Goal: Use online tool/utility

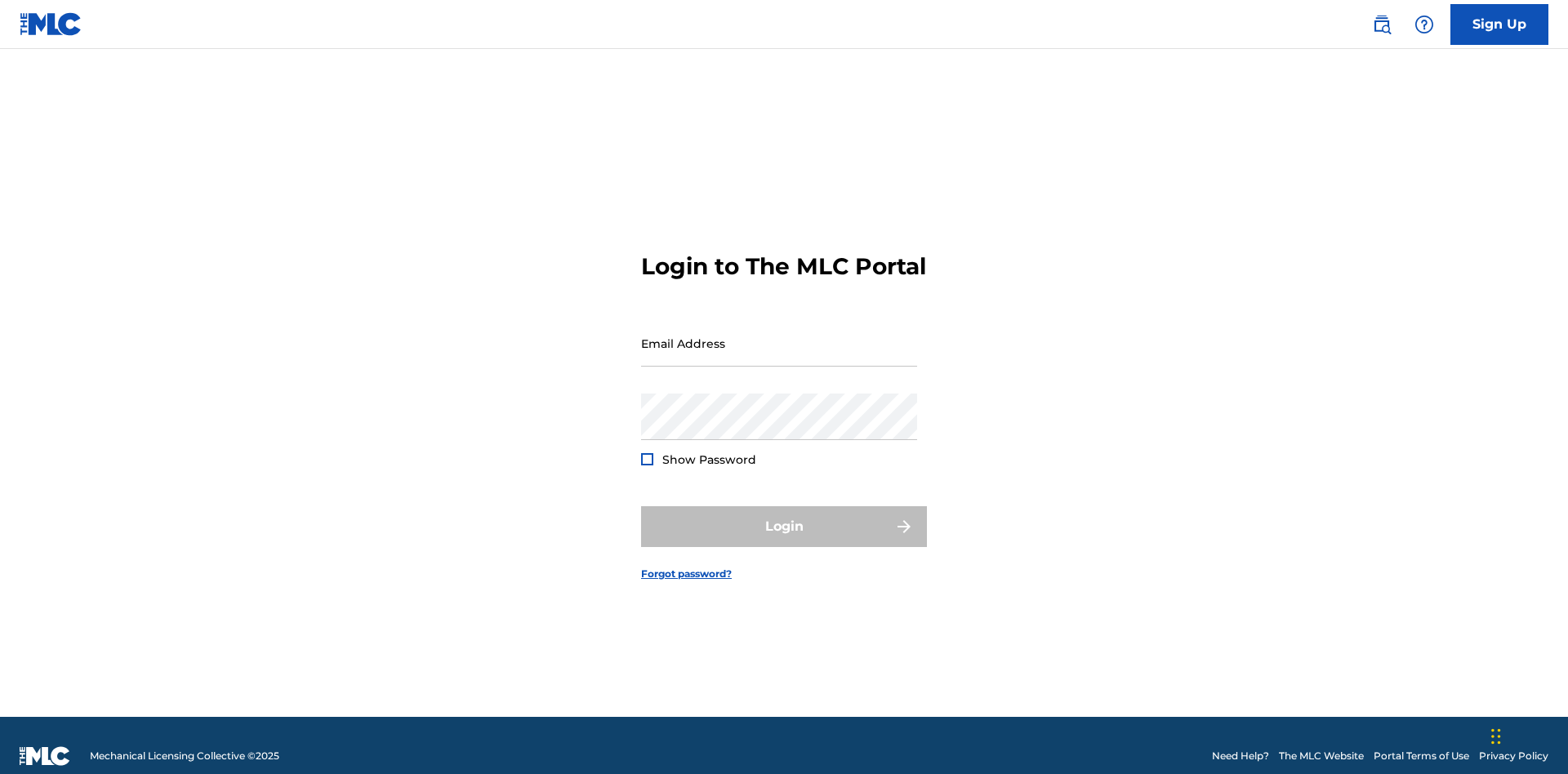
scroll to position [22, 0]
click at [779, 336] on input "Email Address" at bounding box center [779, 344] width 276 height 47
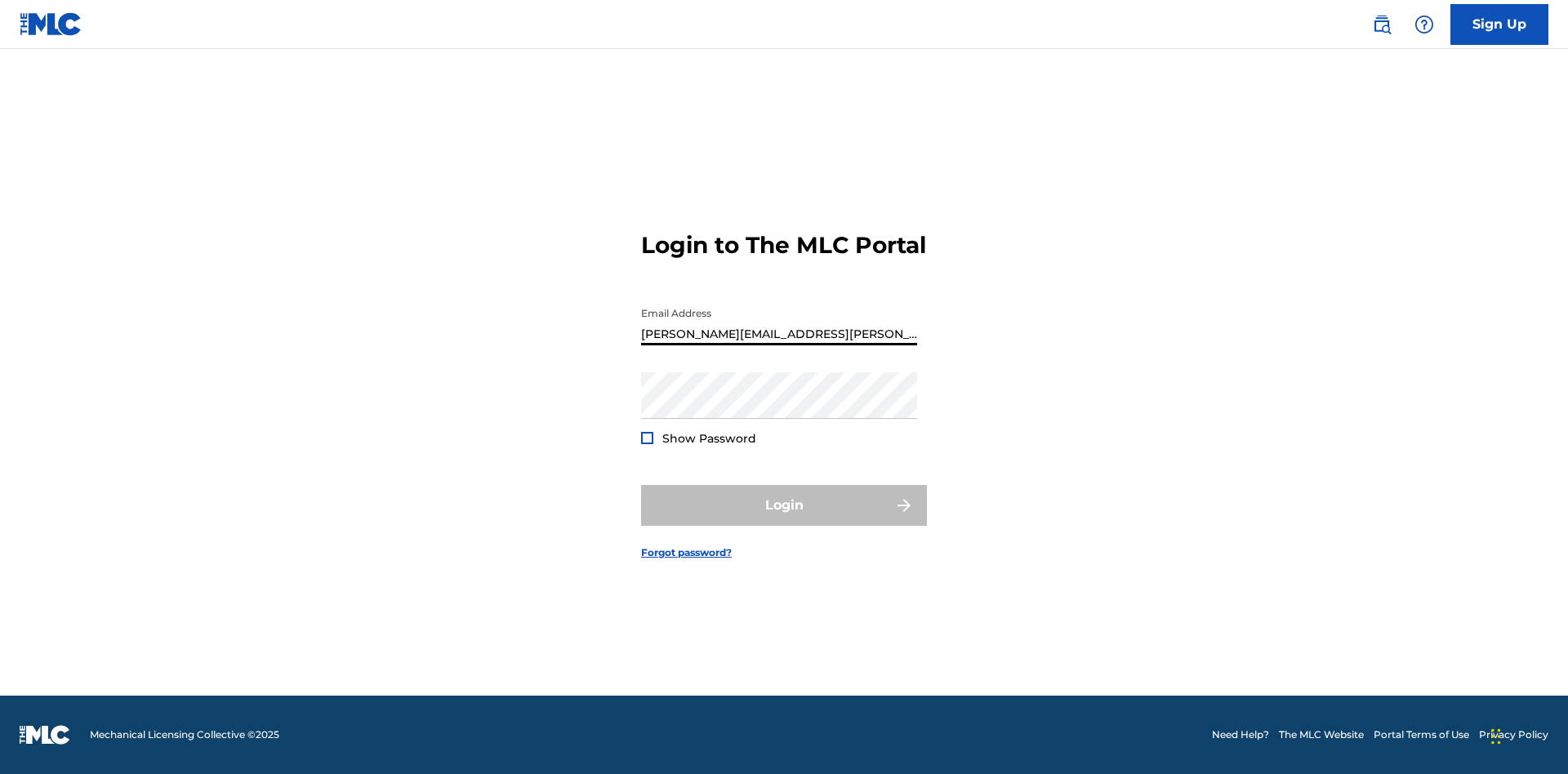
type input "[PERSON_NAME][EMAIL_ADDRESS][PERSON_NAME][DOMAIN_NAME]"
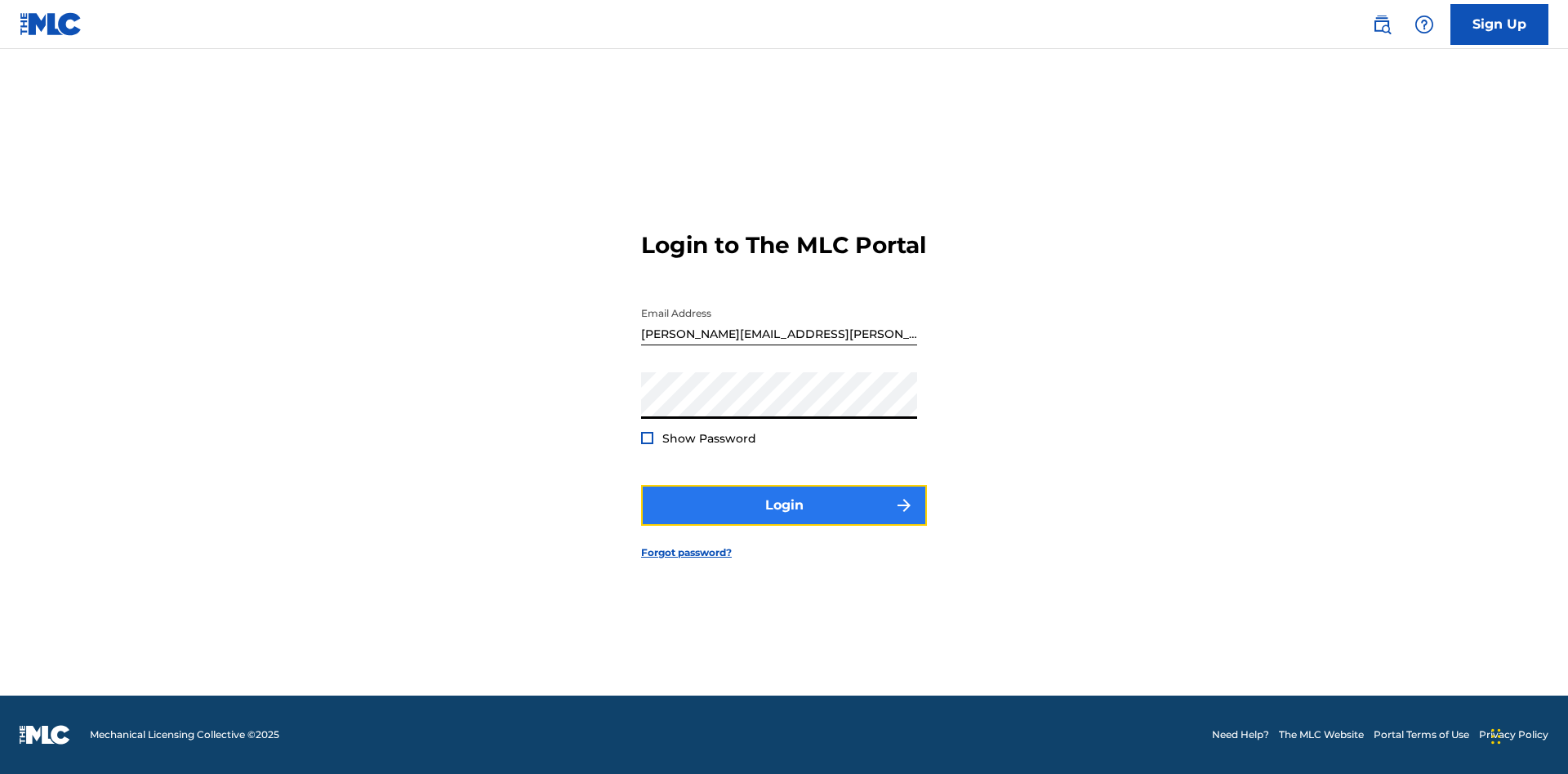
click at [784, 519] on button "Login" at bounding box center [784, 505] width 286 height 40
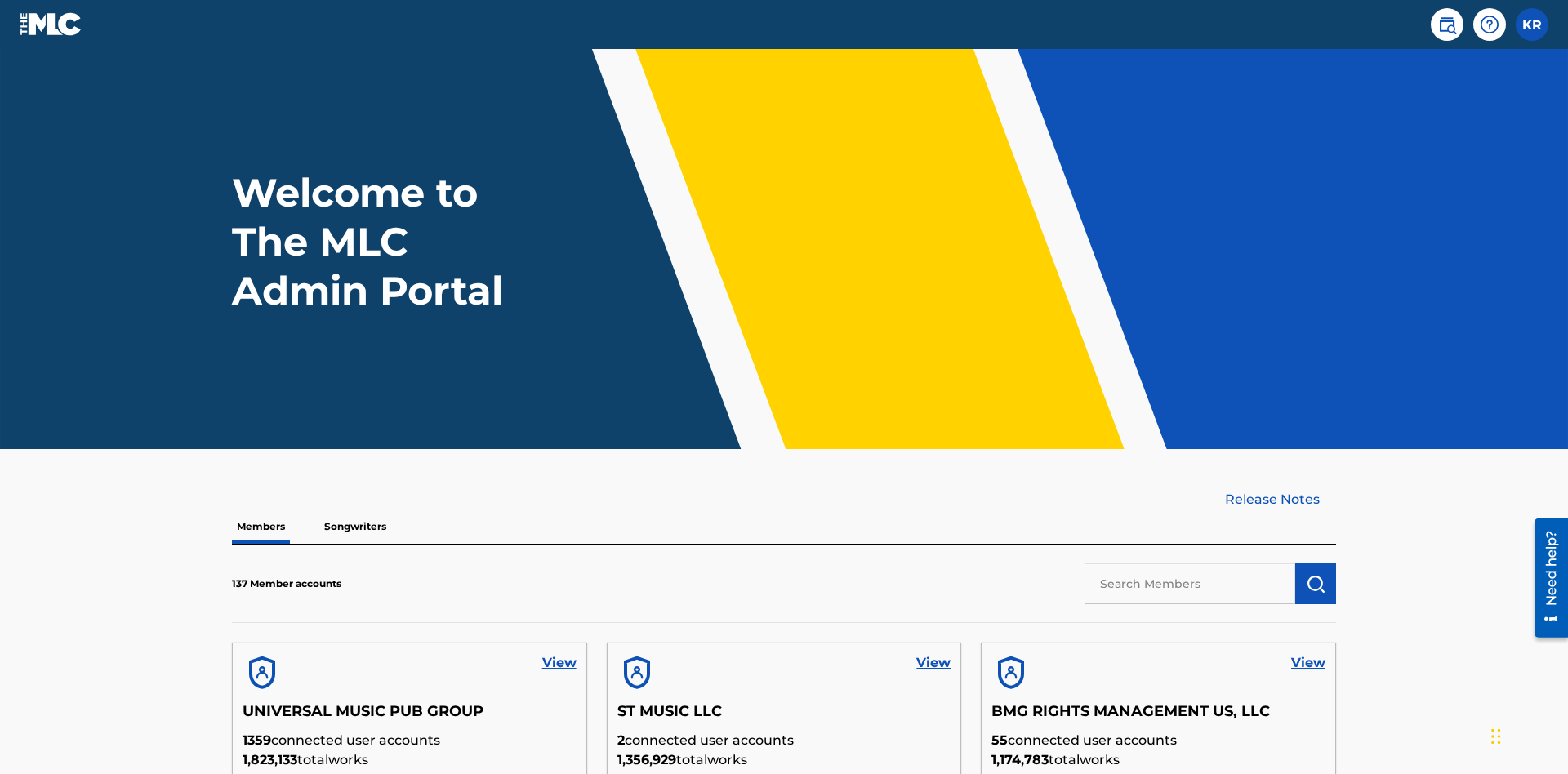
click at [1190, 563] on input "text" at bounding box center [1190, 583] width 211 height 40
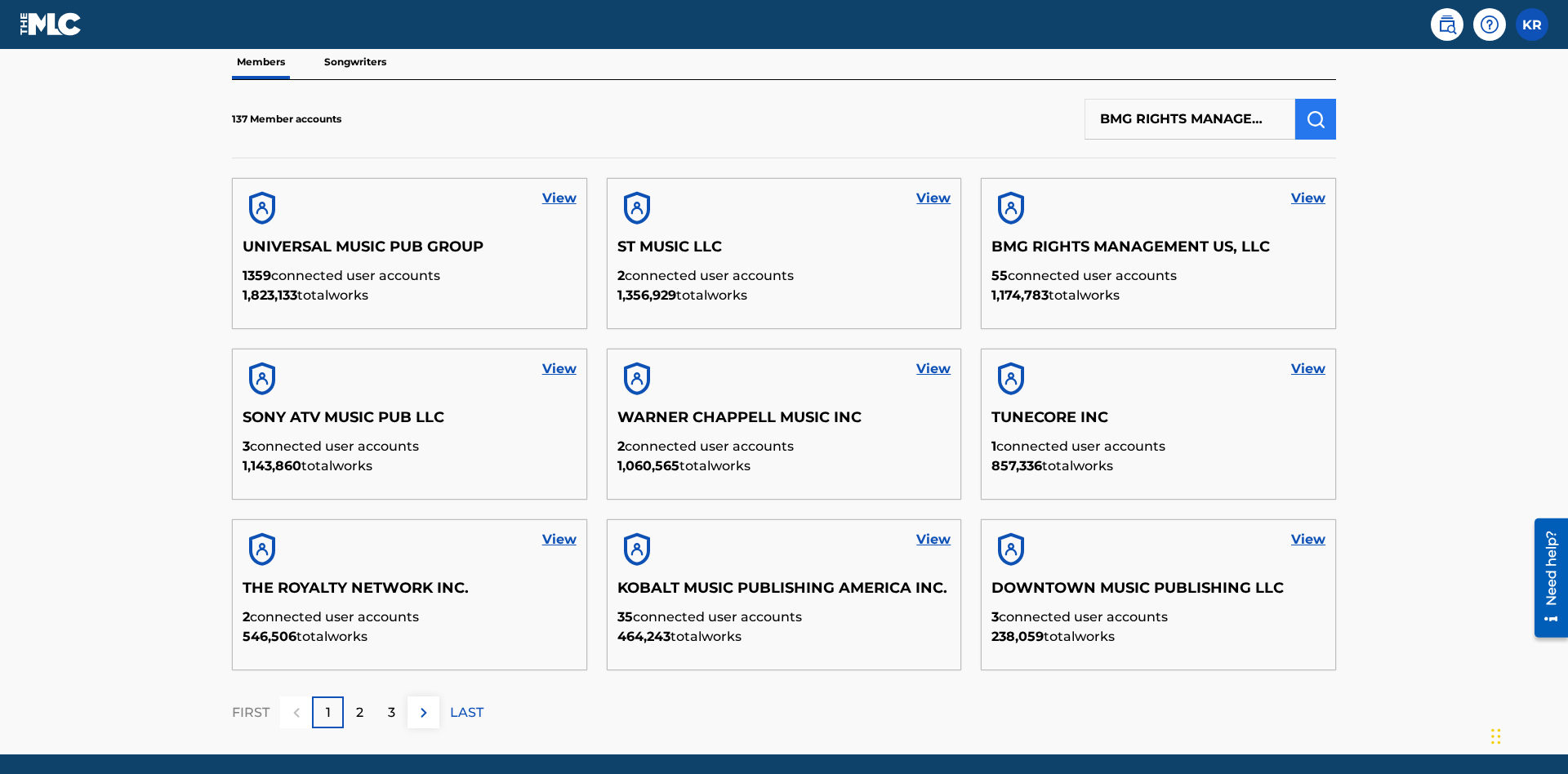
type input "BMG RIGHTS MANAGEMENT US, LLC"
click at [1316, 110] on img "submit" at bounding box center [1316, 120] width 20 height 20
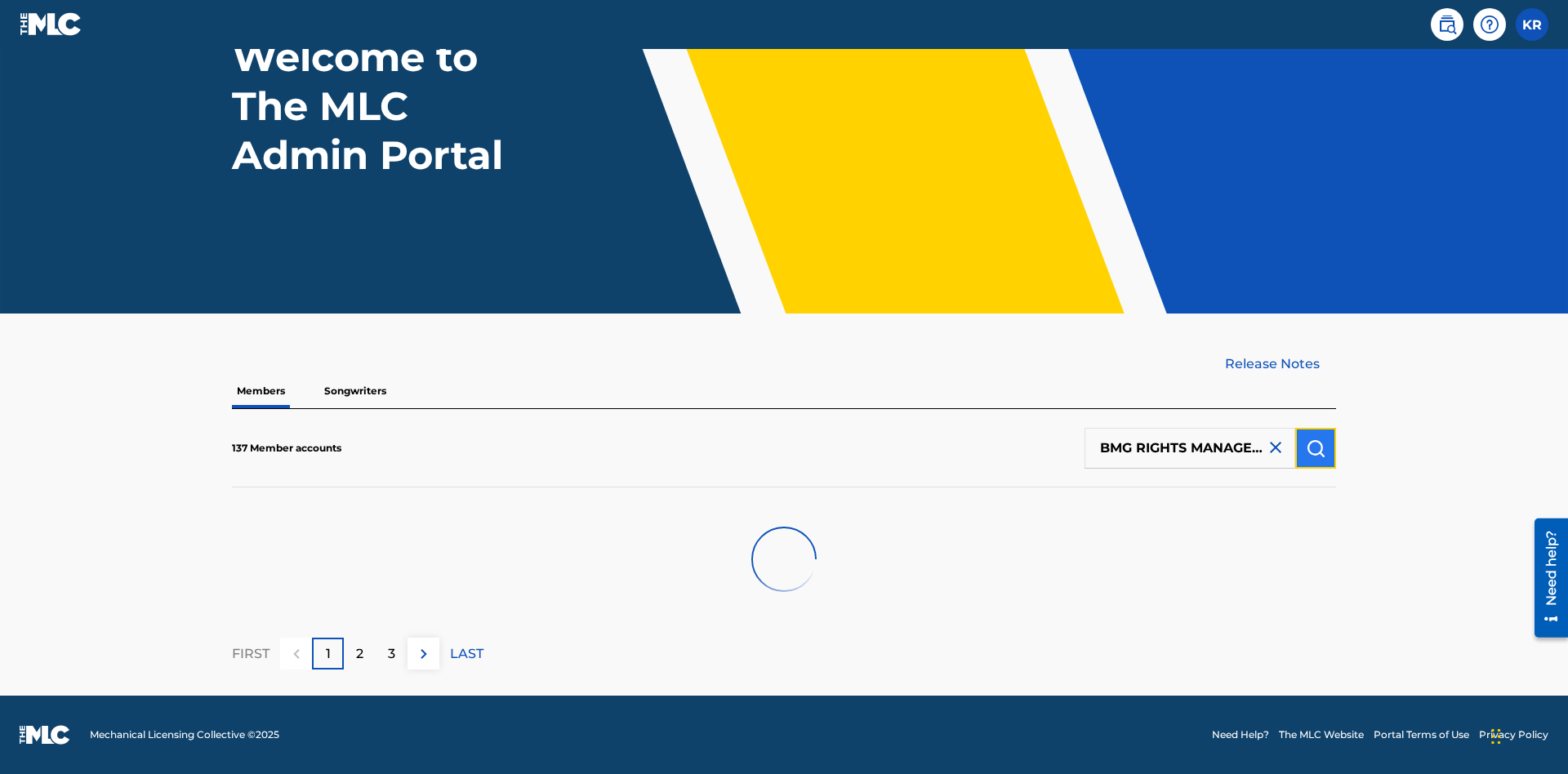
scroll to position [136, 0]
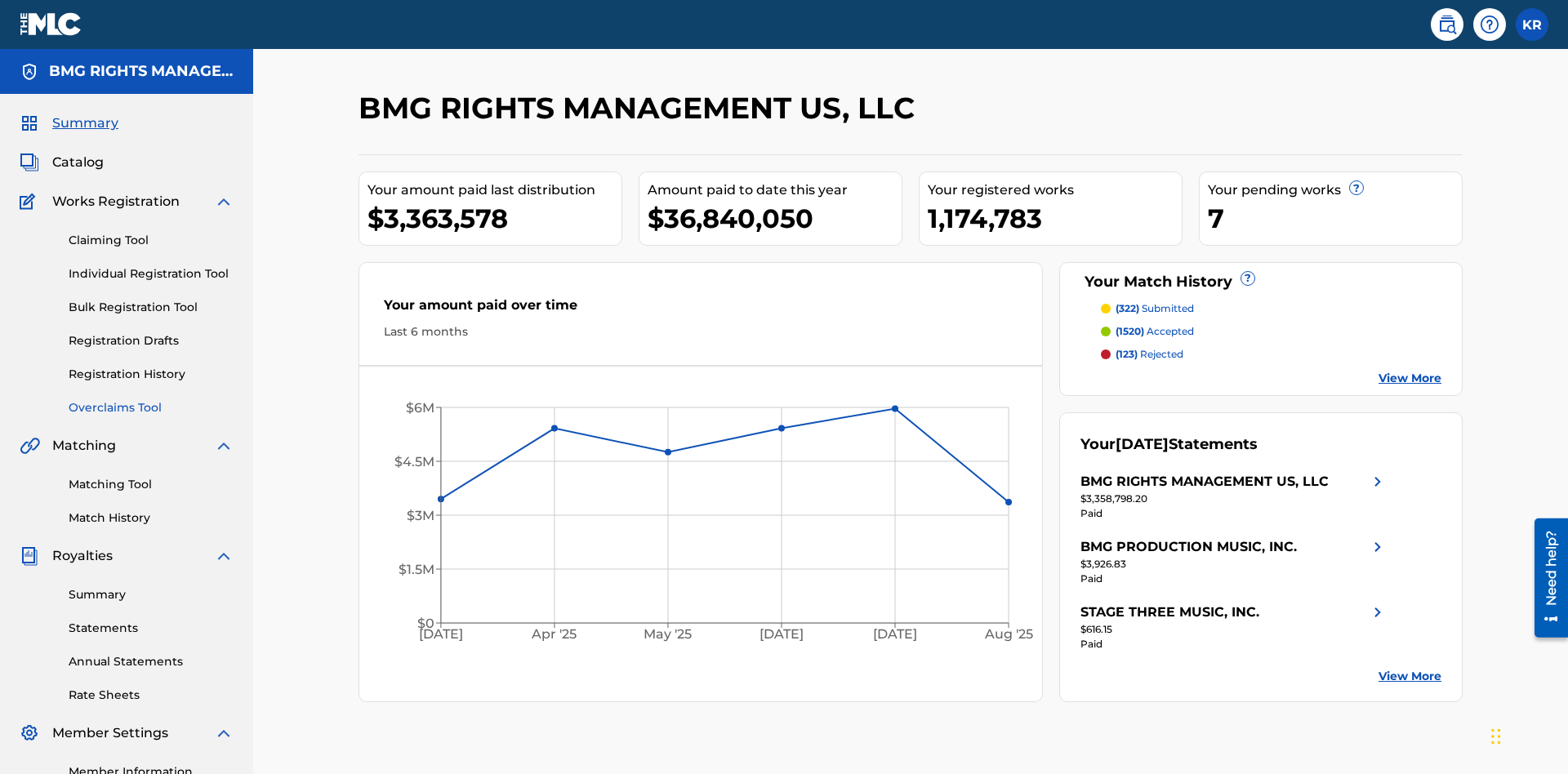
click at [151, 400] on link "Overclaims Tool" at bounding box center [150, 408] width 165 height 17
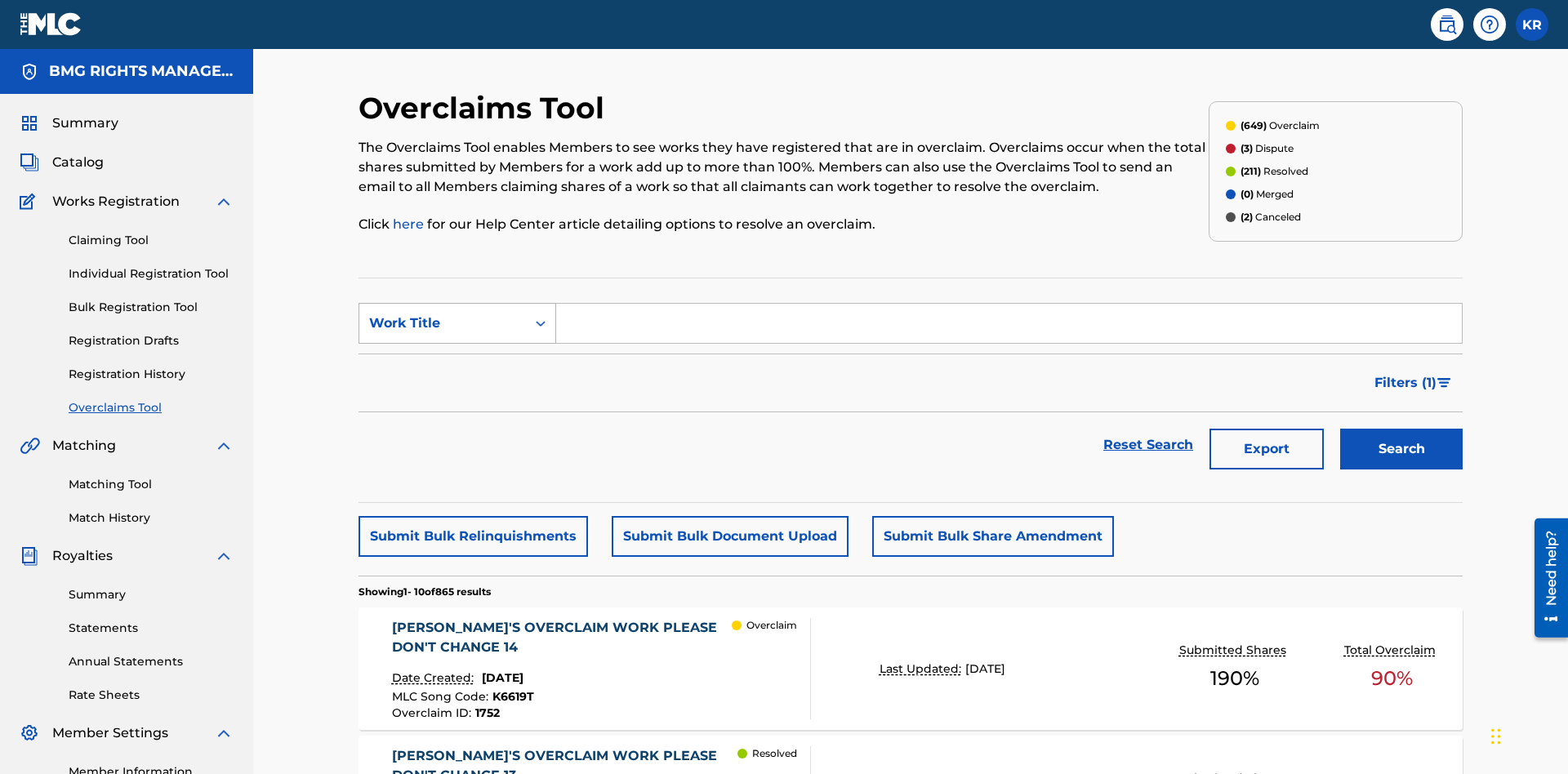
click at [443, 313] on div "Work Title" at bounding box center [442, 323] width 147 height 20
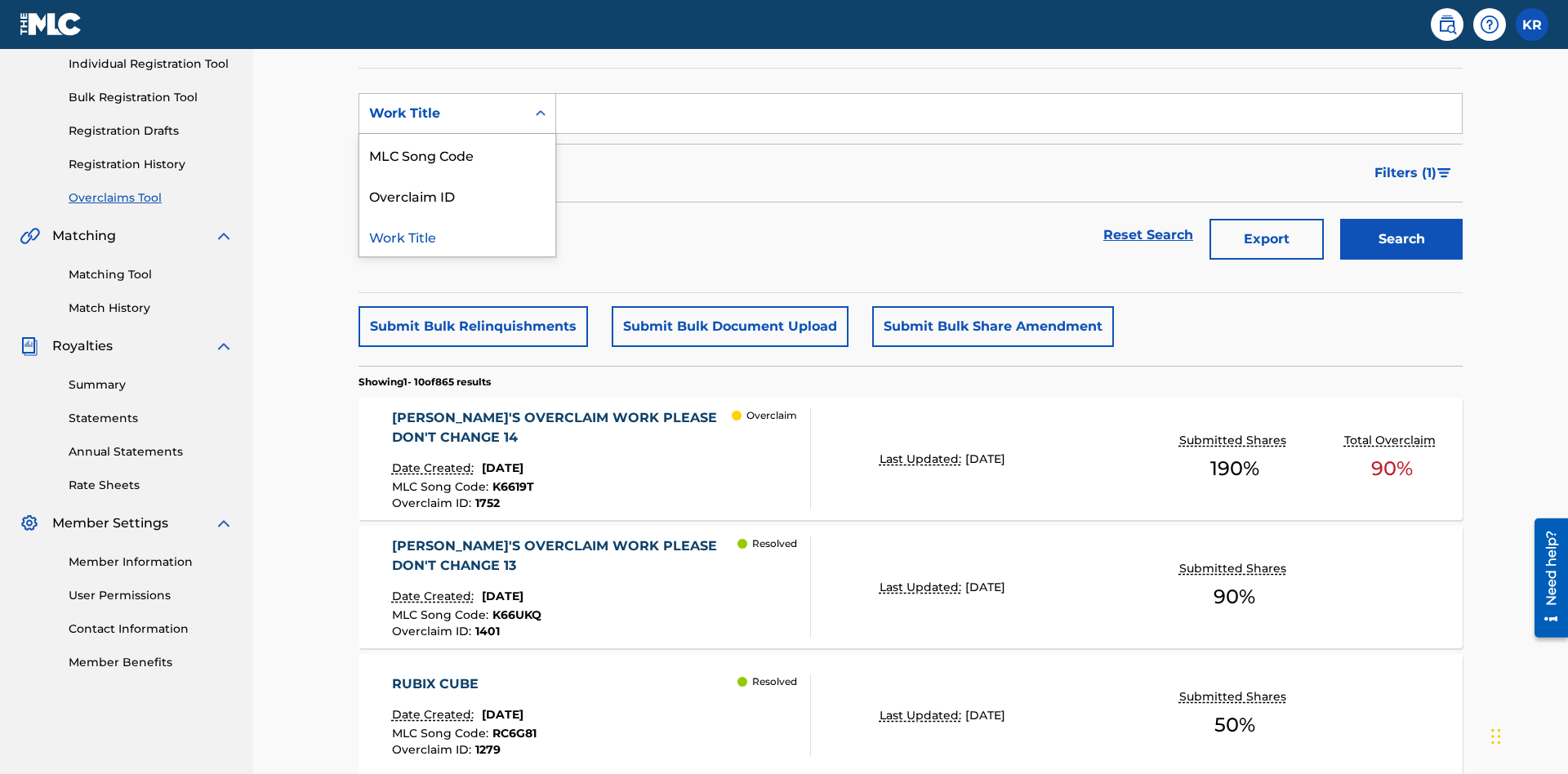
click at [457, 155] on div "MLC Song Code" at bounding box center [457, 154] width 196 height 40
click at [1009, 118] on input "Search Form" at bounding box center [1009, 113] width 906 height 40
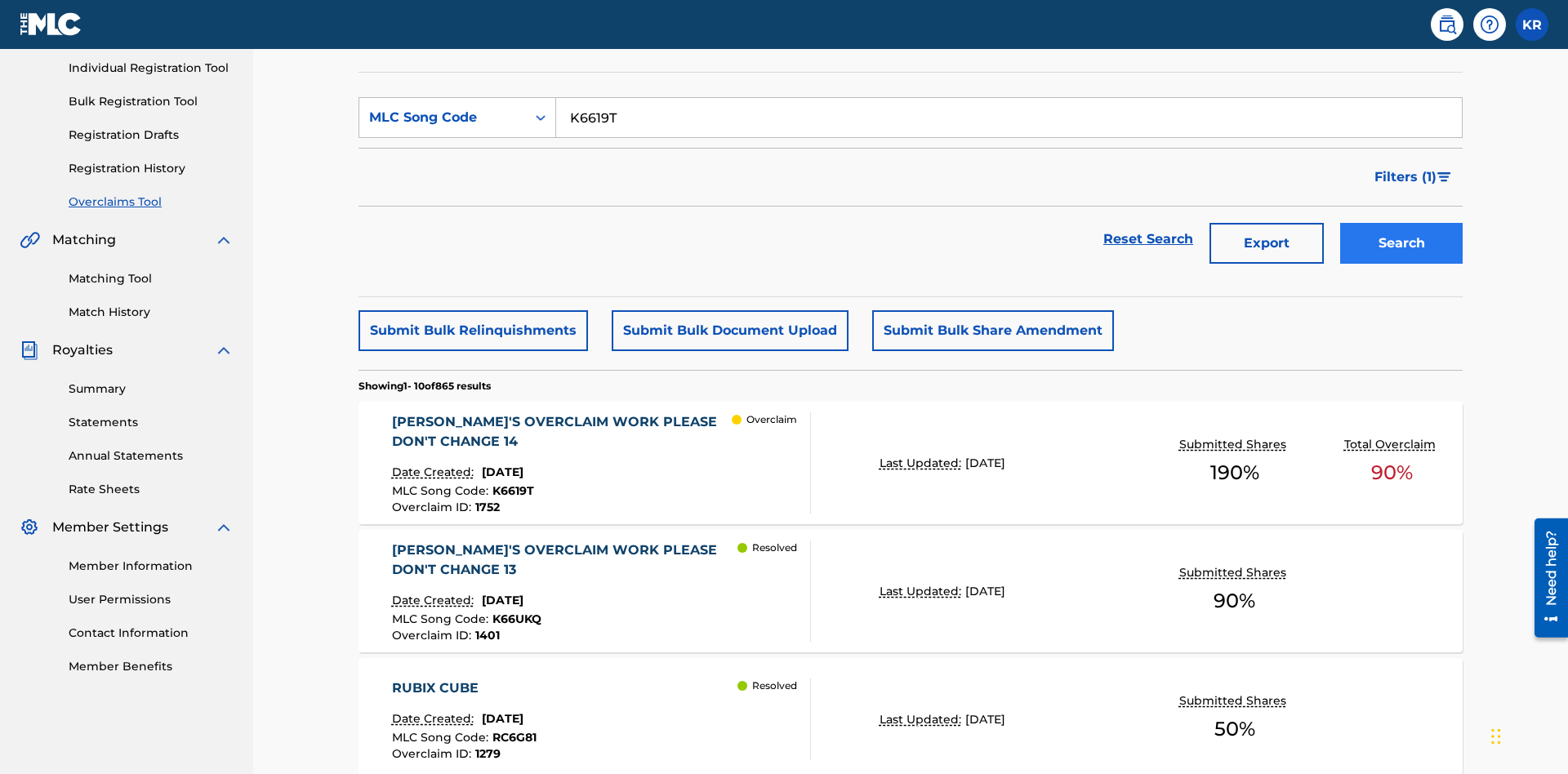
type input "K6619T"
click at [1401, 223] on button "Search" at bounding box center [1401, 243] width 122 height 40
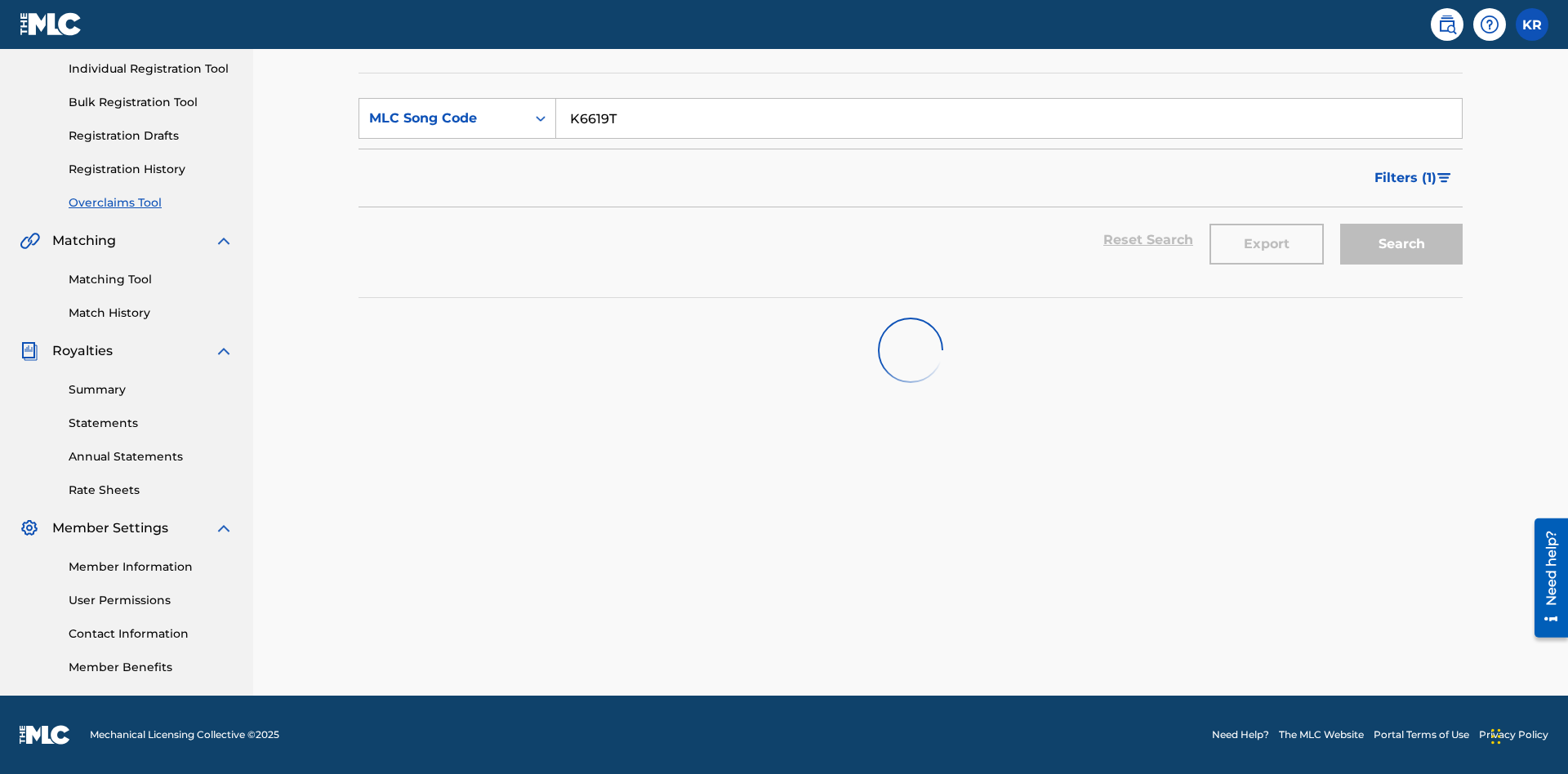
scroll to position [205, 0]
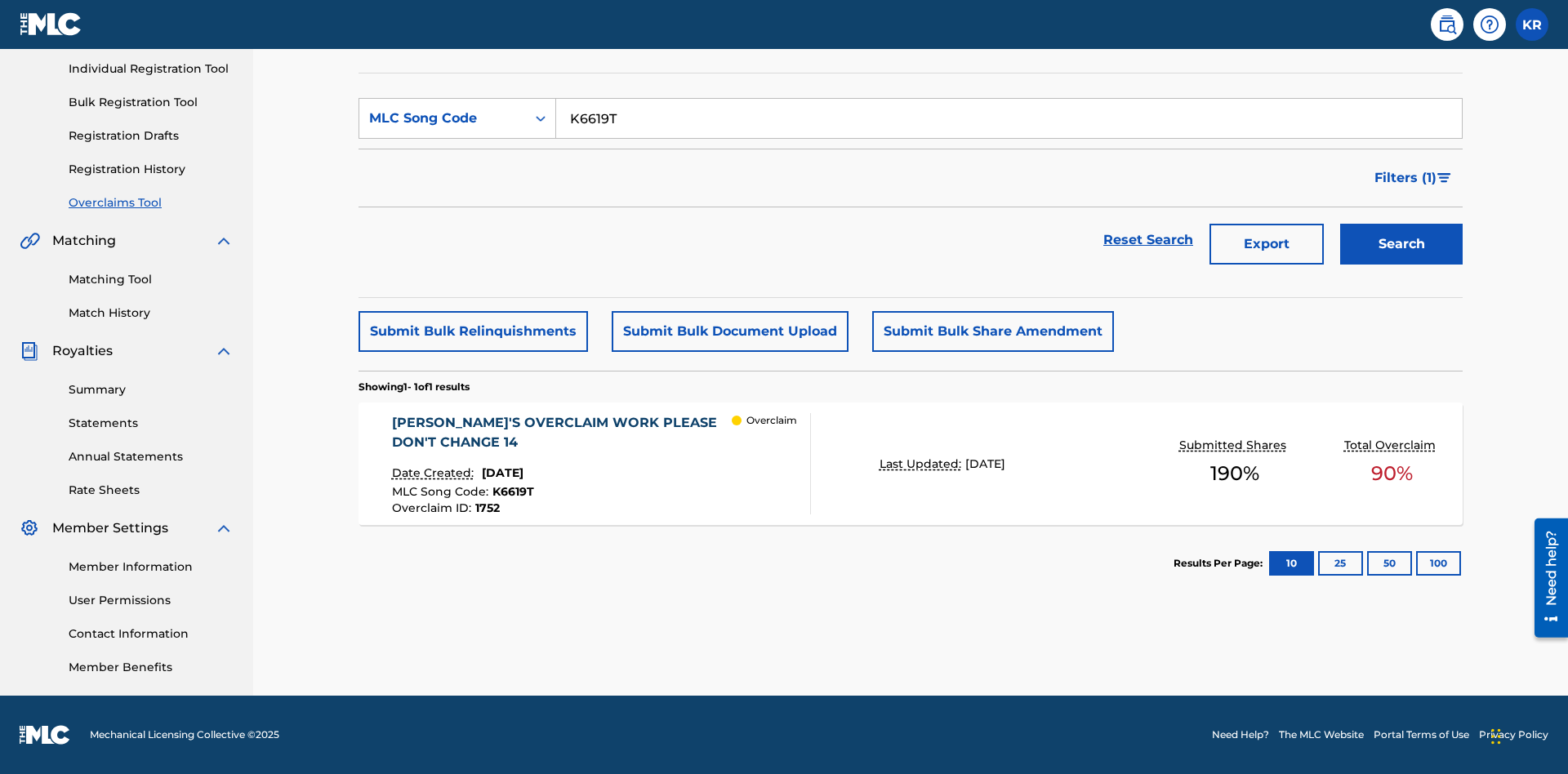
click at [486, 508] on span "1752" at bounding box center [487, 508] width 24 height 14
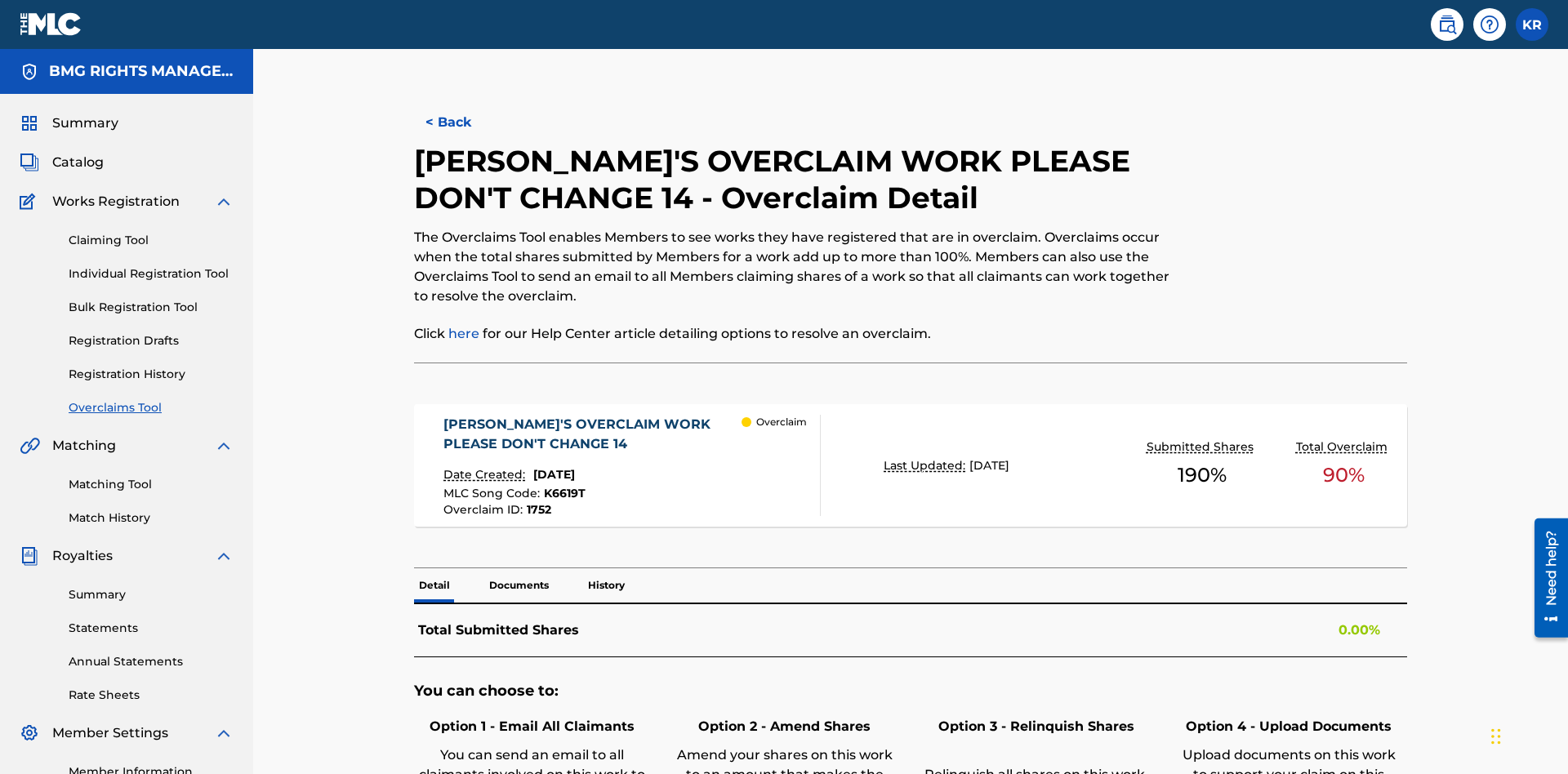
scroll to position [45, 0]
